Goal: Information Seeking & Learning: Understand process/instructions

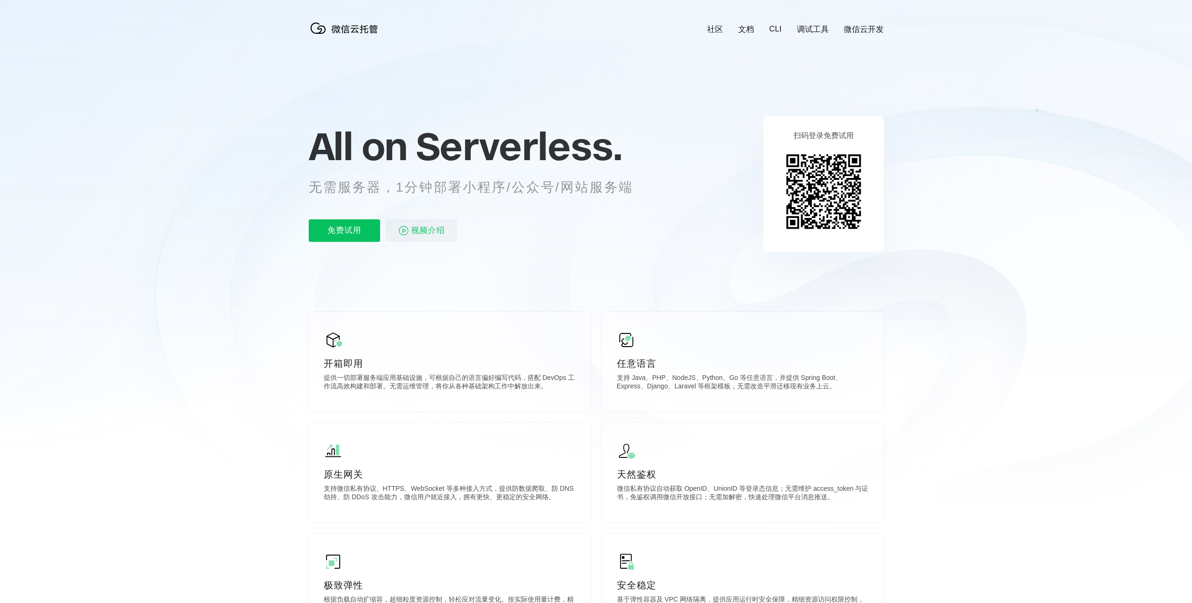
scroll to position [0, 1670]
click at [699, 132] on icon at bounding box center [596, 253] width 902 height 507
click at [672, 118] on icon at bounding box center [596, 253] width 902 height 507
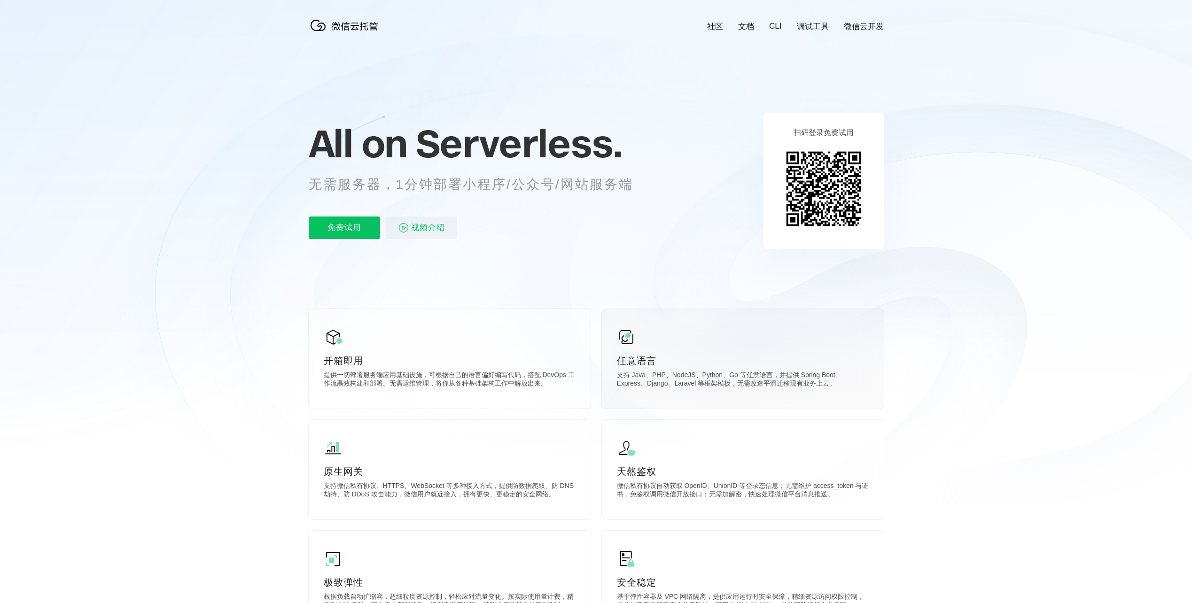
scroll to position [0, 0]
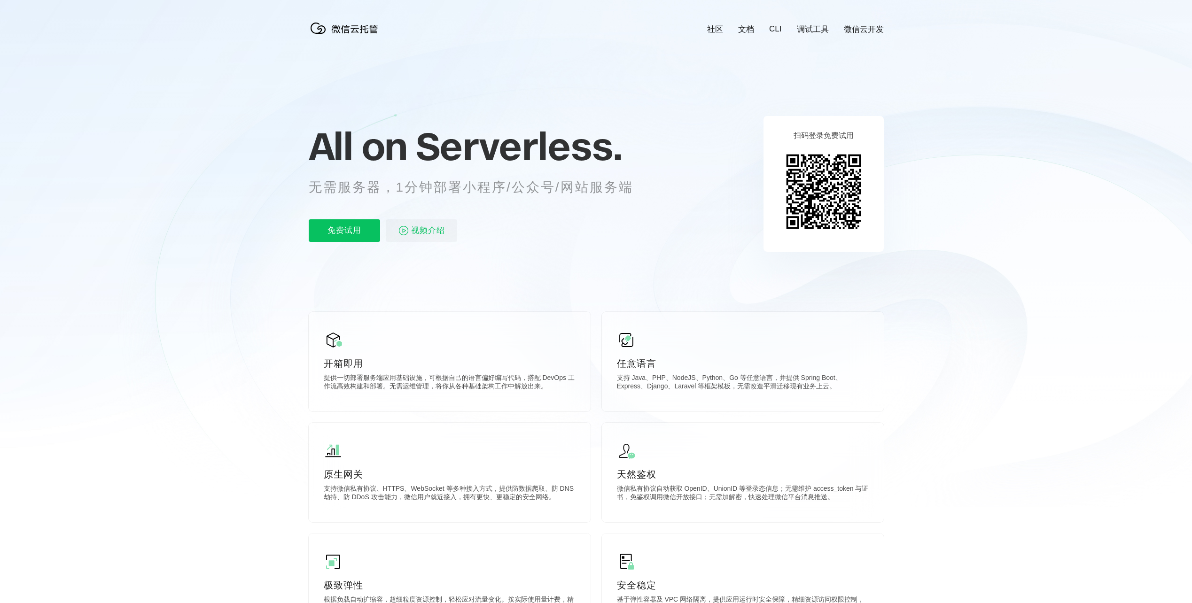
click at [974, 285] on icon at bounding box center [596, 253] width 902 height 507
click at [960, 166] on icon at bounding box center [596, 253] width 902 height 507
click at [982, 154] on icon at bounding box center [596, 253] width 902 height 507
click at [643, 156] on p "All on Serverless." at bounding box center [483, 145] width 348 height 41
click at [589, 233] on div "免费试用 视频介绍" at bounding box center [483, 230] width 348 height 23
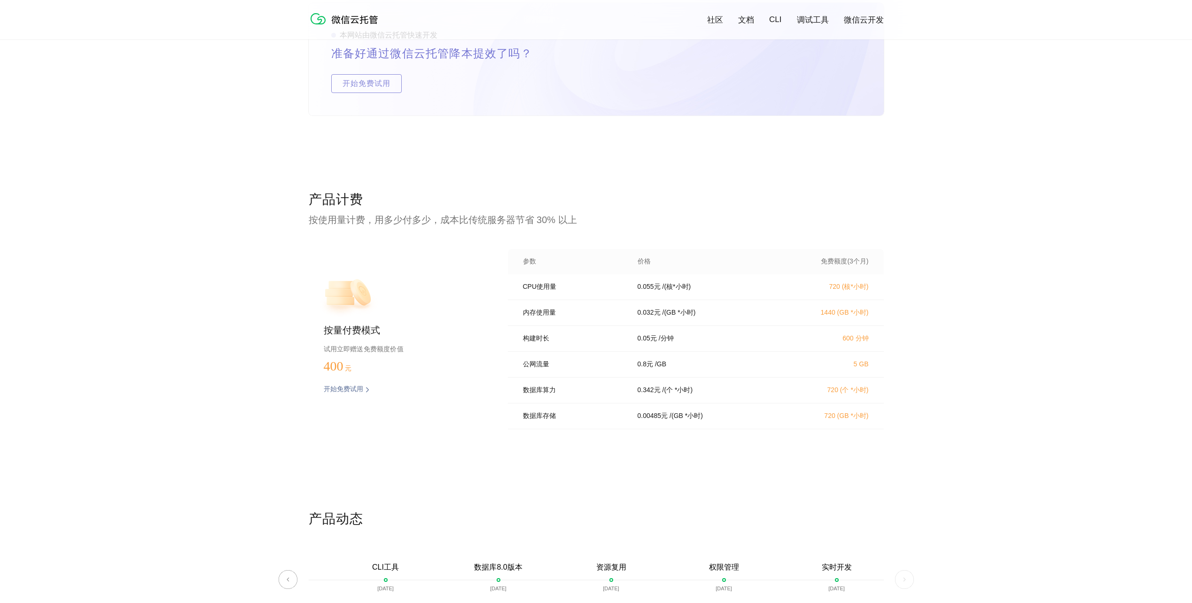
scroll to position [2157, 0]
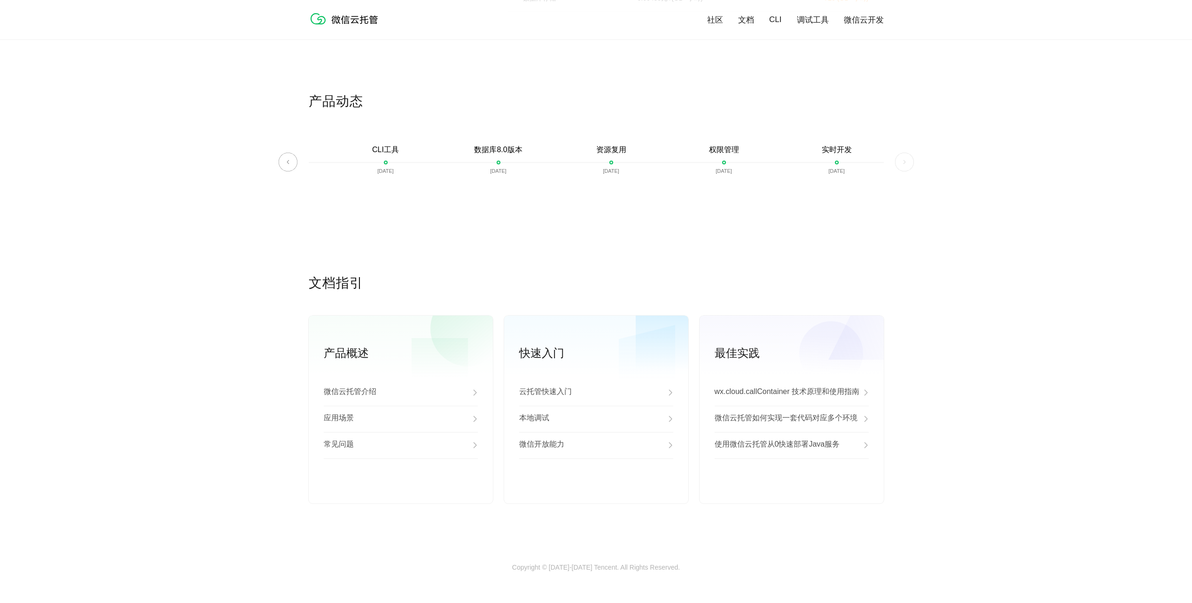
click at [1153, 280] on div "文档指引 产品概述 微信云托管介绍 应用场景 常见问题 查看更多 快速入门 云托管快速入门 本地调试 微信开放能力 查看更多 最佳实践 wx.cloud.ca…" at bounding box center [596, 418] width 1192 height 289
click at [1151, 279] on div "文档指引 产品概述 微信云托管介绍 应用场景 常见问题 查看更多 快速入门 云托管快速入门 本地调试 微信开放能力 查看更多 最佳实践 wx.cloud.ca…" at bounding box center [596, 418] width 1192 height 289
click at [1151, 277] on div "文档指引 产品概述 微信云托管介绍 应用场景 常见问题 查看更多 快速入门 云托管快速入门 本地调试 微信开放能力 查看更多 最佳实践 wx.cloud.ca…" at bounding box center [596, 418] width 1192 height 289
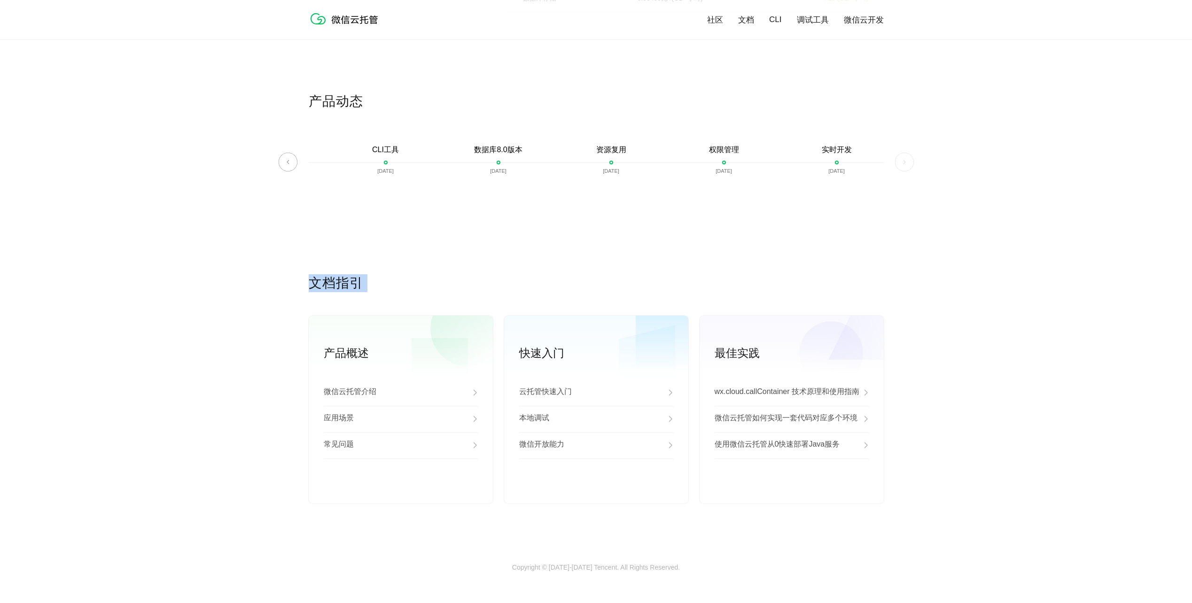
click at [1151, 277] on div "文档指引 产品概述 微信云托管介绍 应用场景 常见问题 查看更多 快速入门 云托管快速入门 本地调试 微信开放能力 查看更多 最佳实践 wx.cloud.ca…" at bounding box center [596, 418] width 1192 height 289
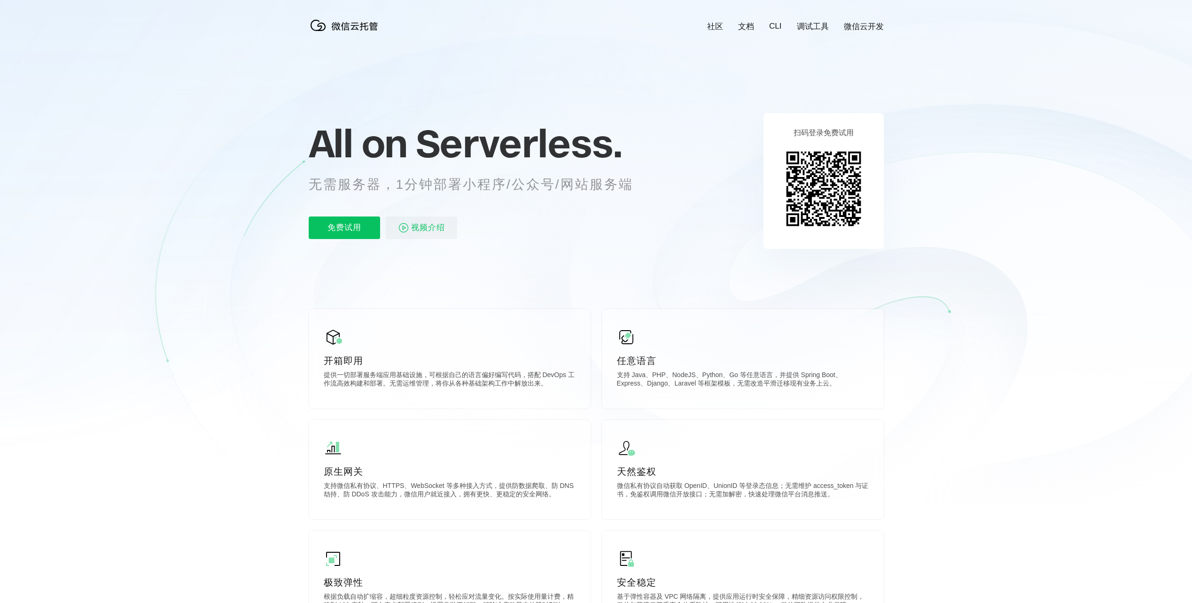
scroll to position [0, 0]
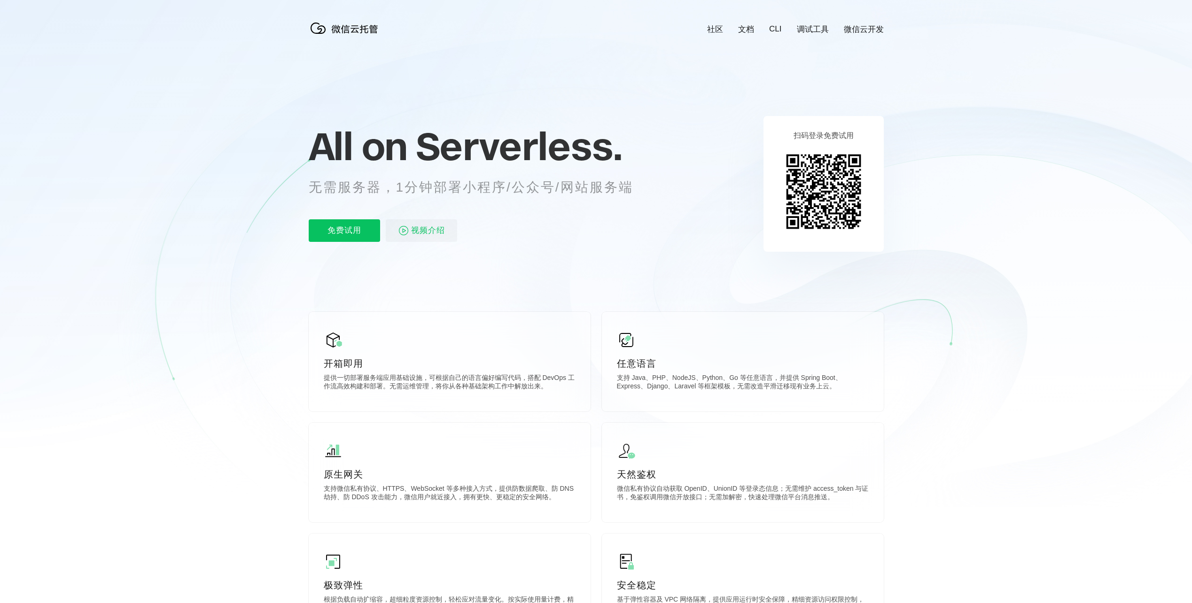
click at [1076, 228] on div at bounding box center [596, 253] width 1192 height 507
